Goal: Task Accomplishment & Management: Manage account settings

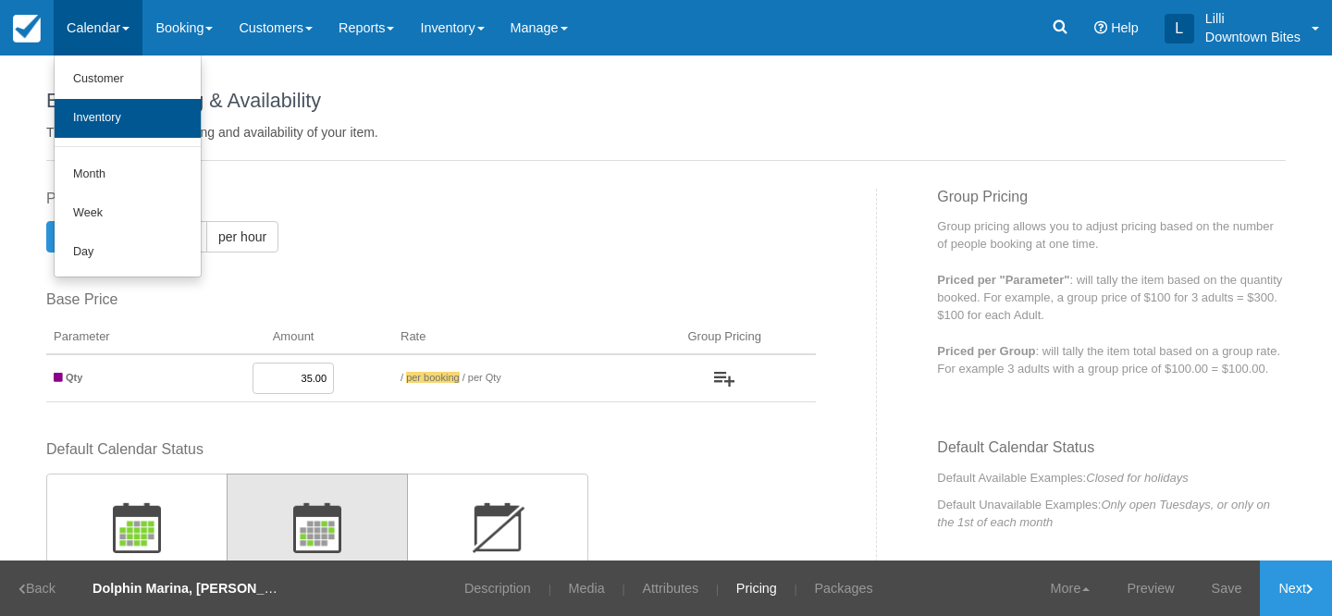
scroll to position [412, 0]
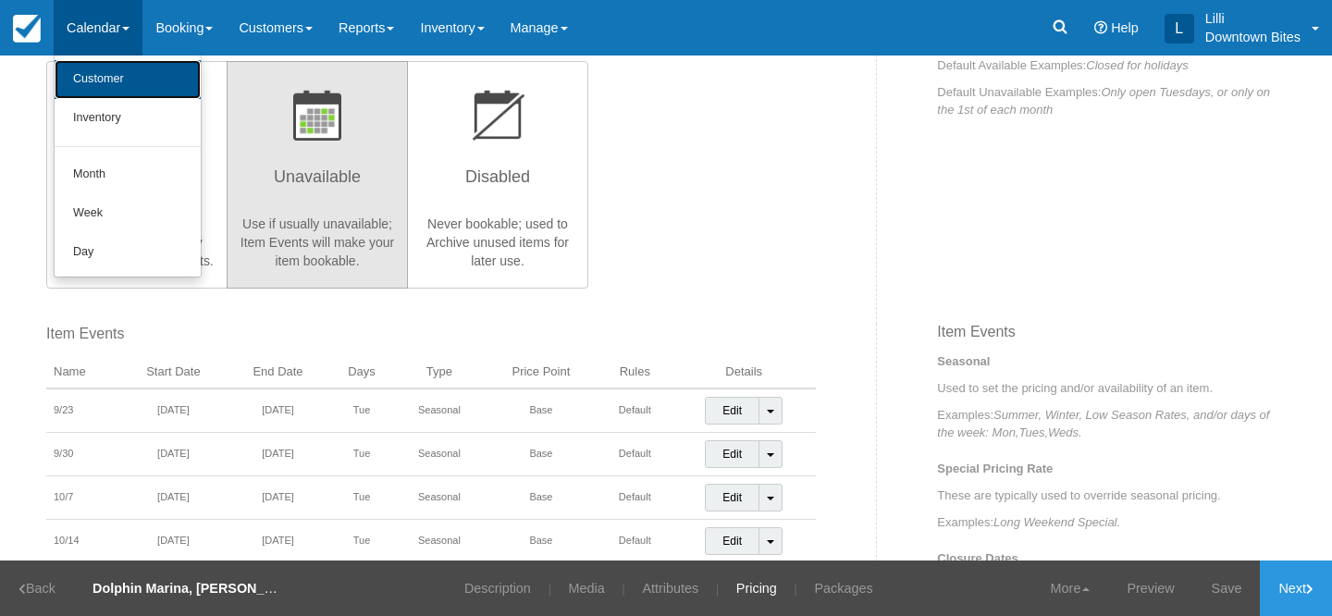
click at [112, 79] on link "Customer" at bounding box center [128, 79] width 146 height 39
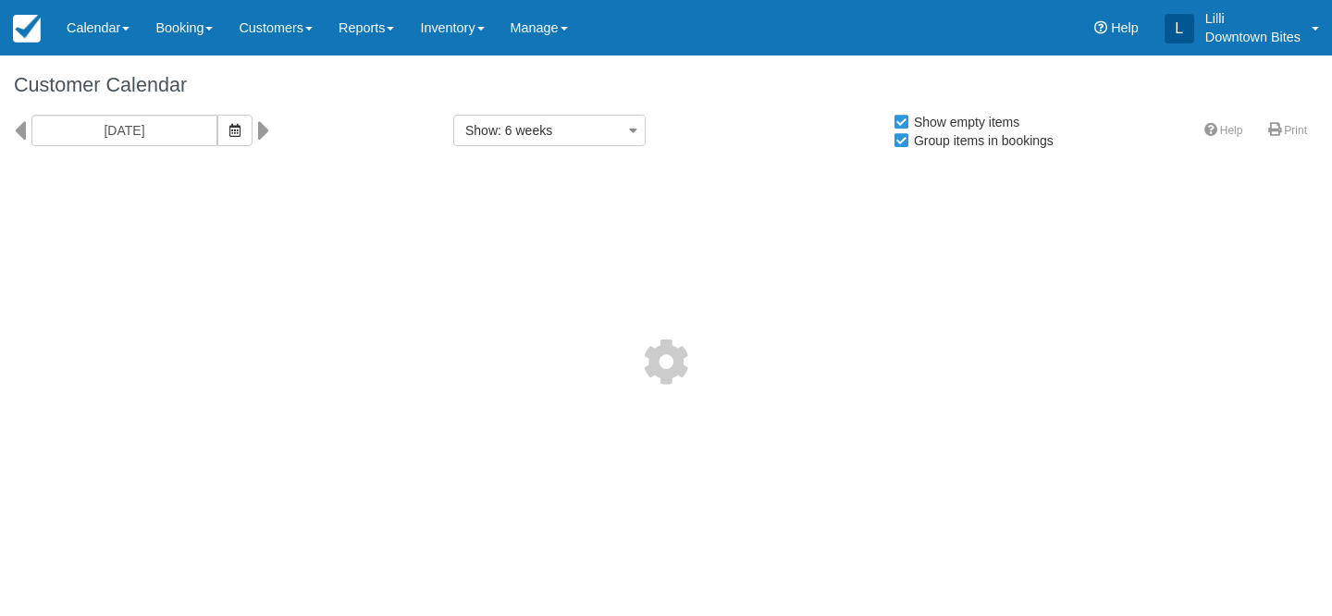
select select
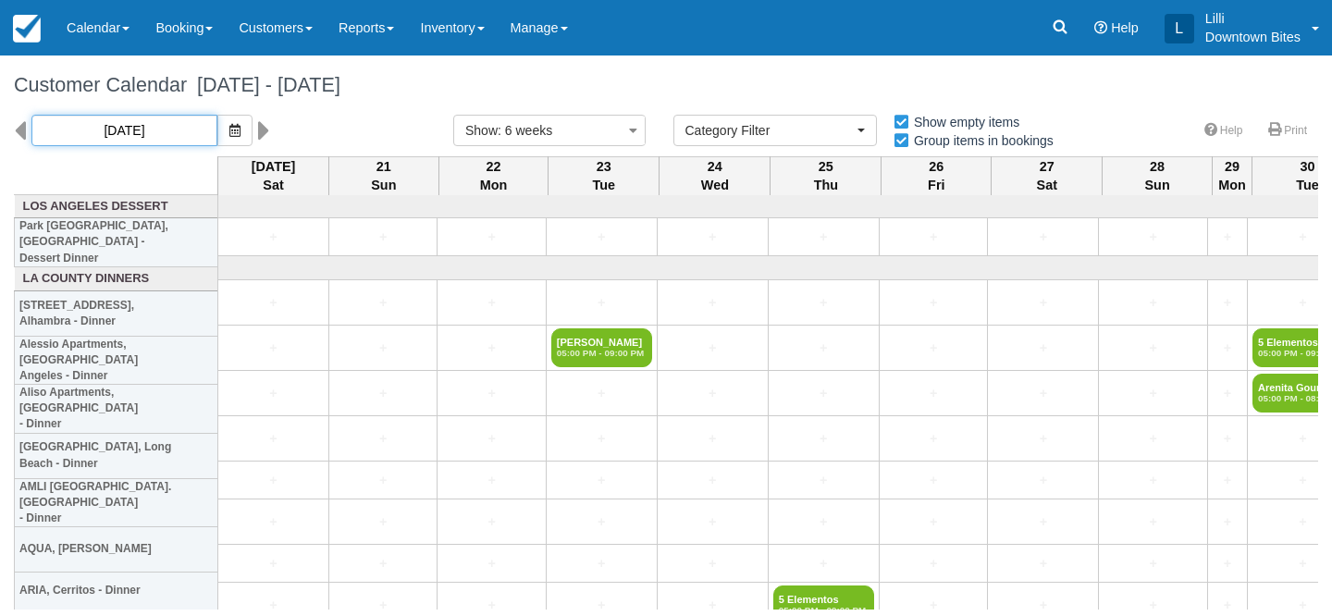
click at [150, 133] on input "09/20/25" at bounding box center [124, 130] width 186 height 31
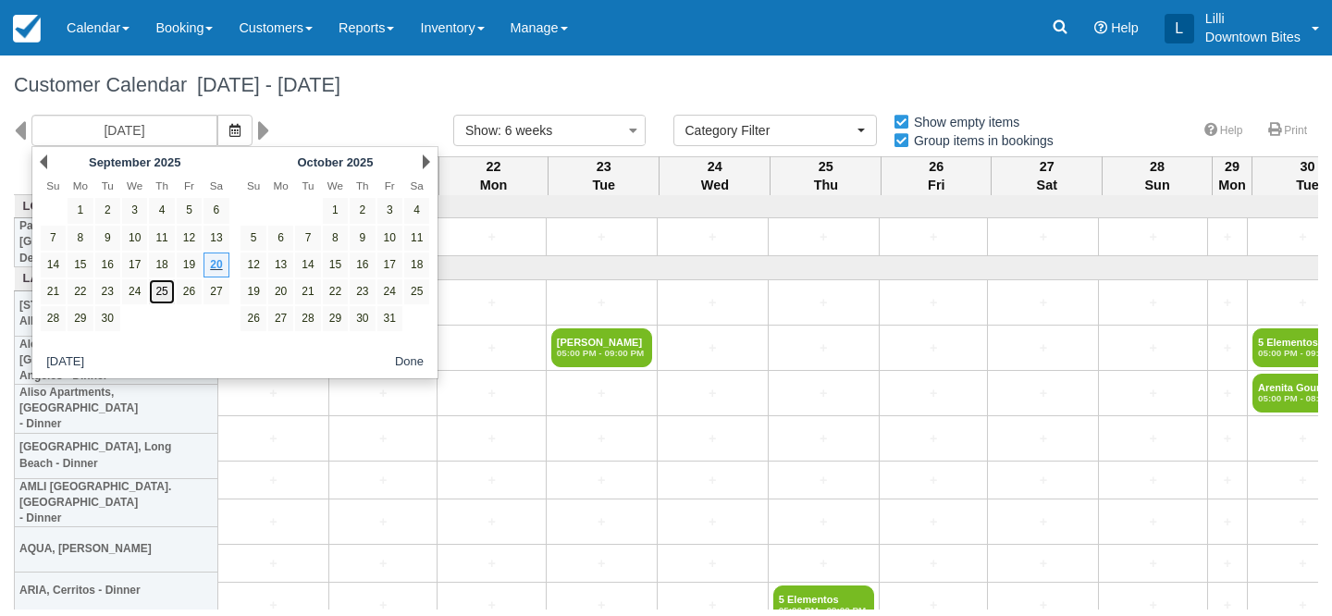
click at [163, 292] on link "25" at bounding box center [161, 291] width 25 height 25
type input "09/25/25"
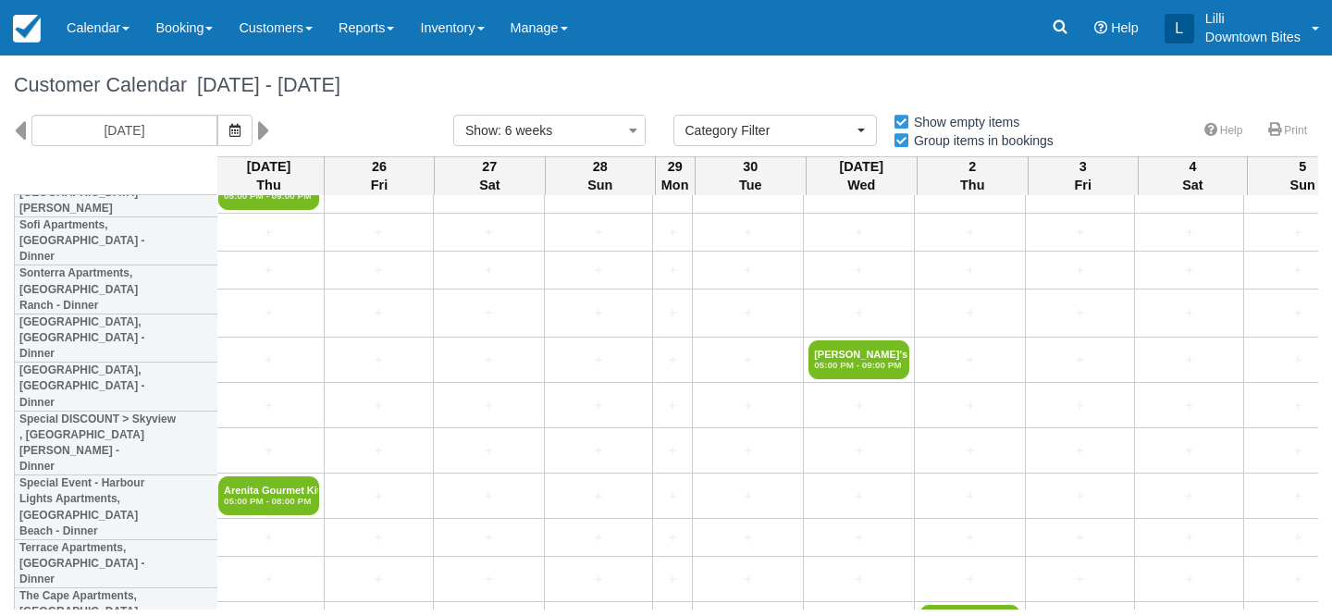
scroll to position [4601, 5]
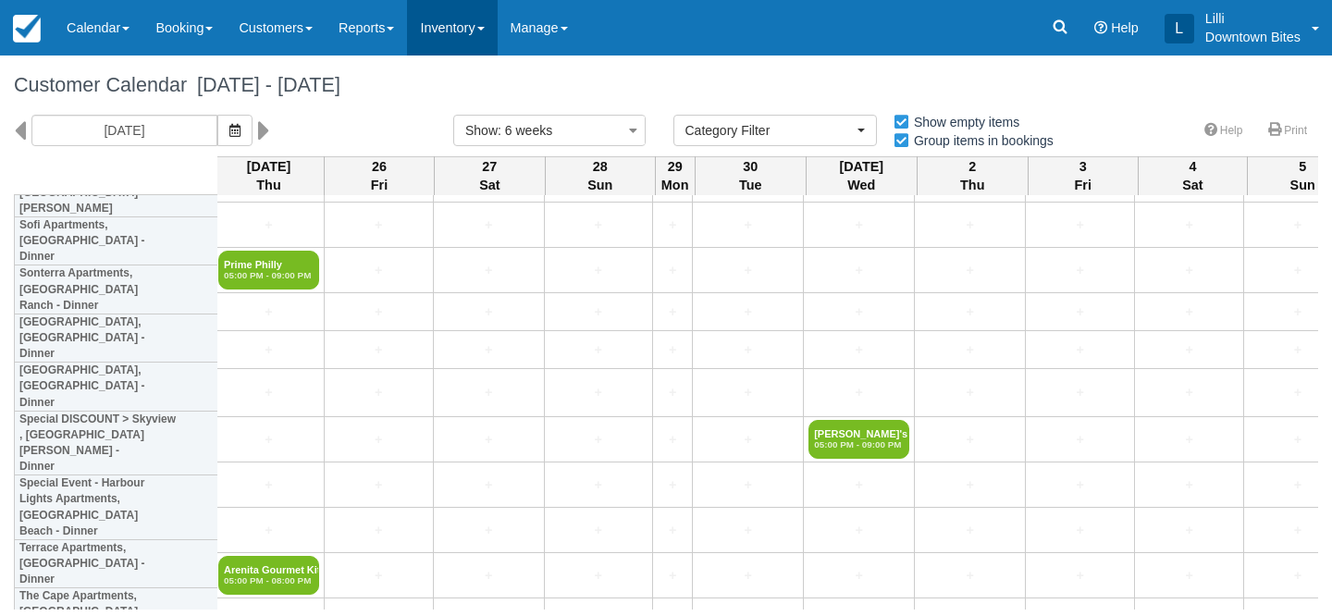
click at [490, 32] on link "Inventory" at bounding box center [452, 27] width 90 height 55
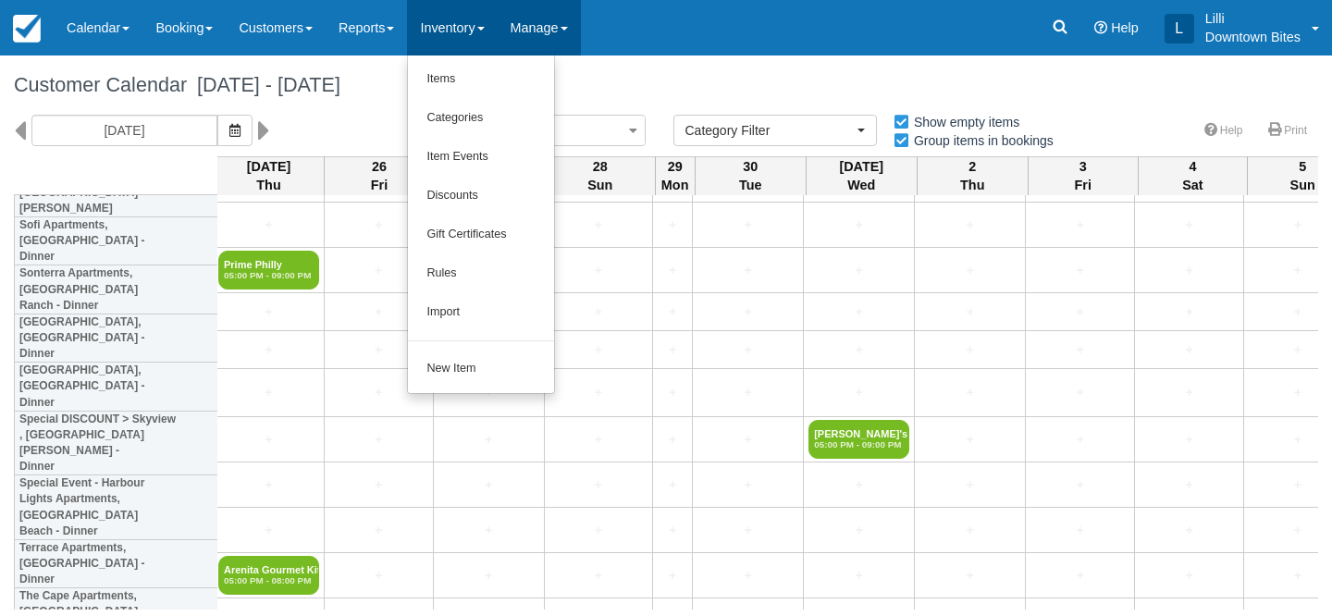
click at [570, 21] on link "Manage" at bounding box center [538, 27] width 83 height 55
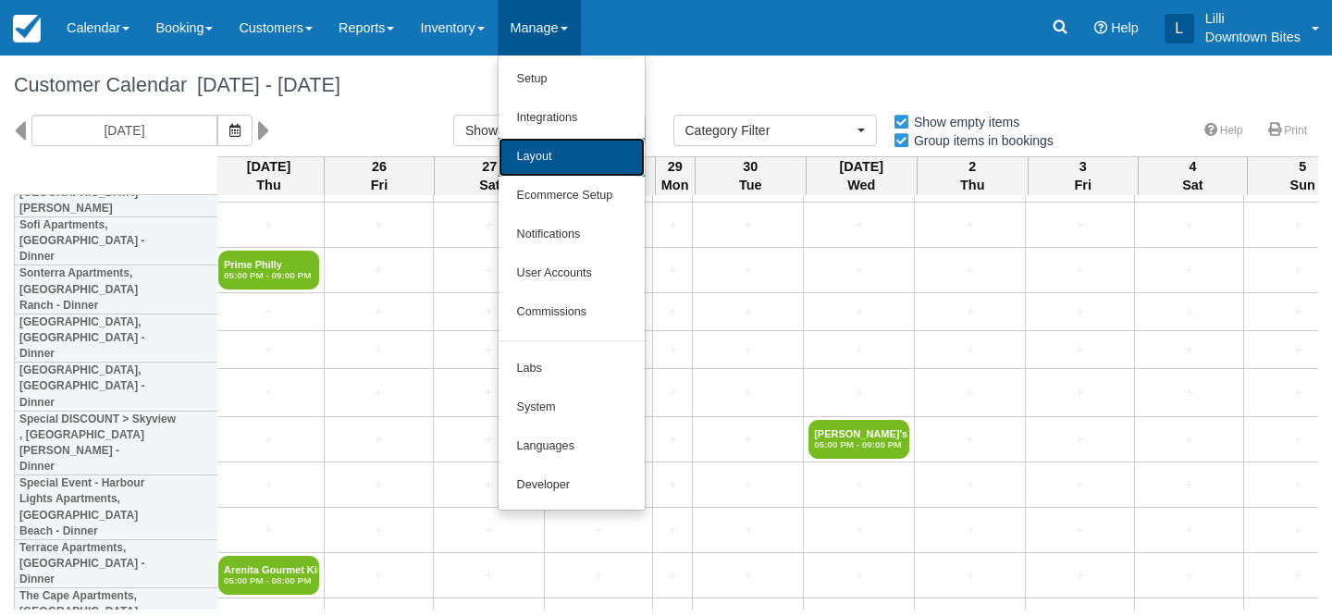
click at [572, 168] on link "Layout" at bounding box center [571, 157] width 146 height 39
